Goal: Task Accomplishment & Management: Manage account settings

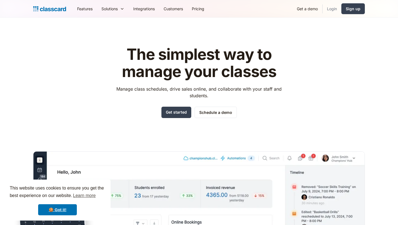
click at [333, 10] on link "Login" at bounding box center [332, 8] width 19 height 12
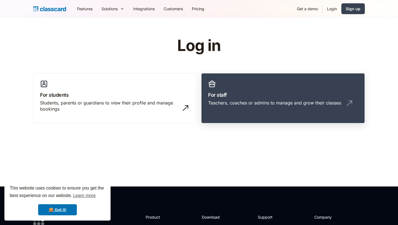
click at [225, 100] on div "Teachers, coaches or admins to manage and grow their classes" at bounding box center [274, 103] width 133 height 6
